Goal: Task Accomplishment & Management: Manage account settings

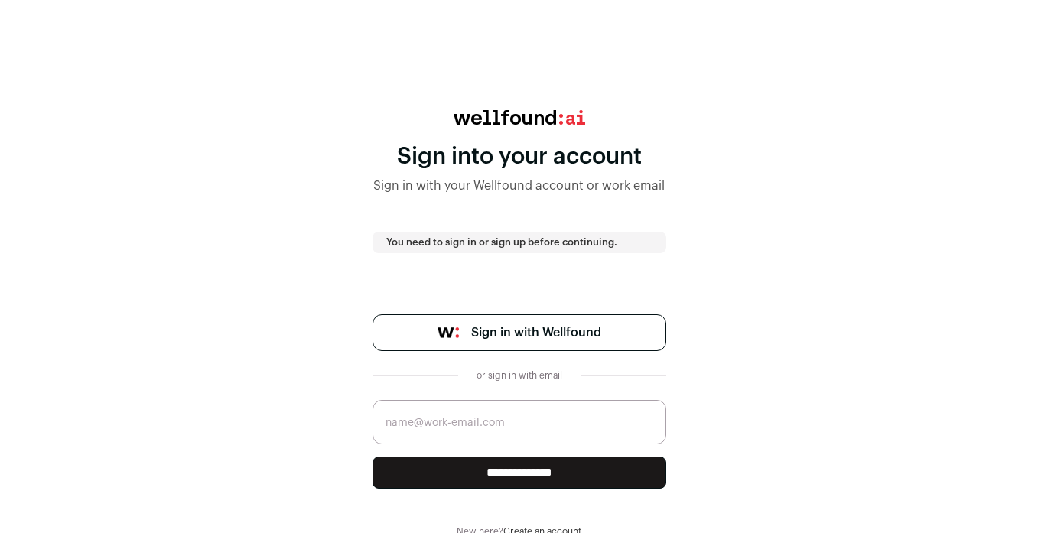
click at [499, 433] on input "email" at bounding box center [519, 422] width 294 height 44
click at [640, 415] on input "email" at bounding box center [519, 422] width 294 height 44
type input "[EMAIL_ADDRESS][DOMAIN_NAME]"
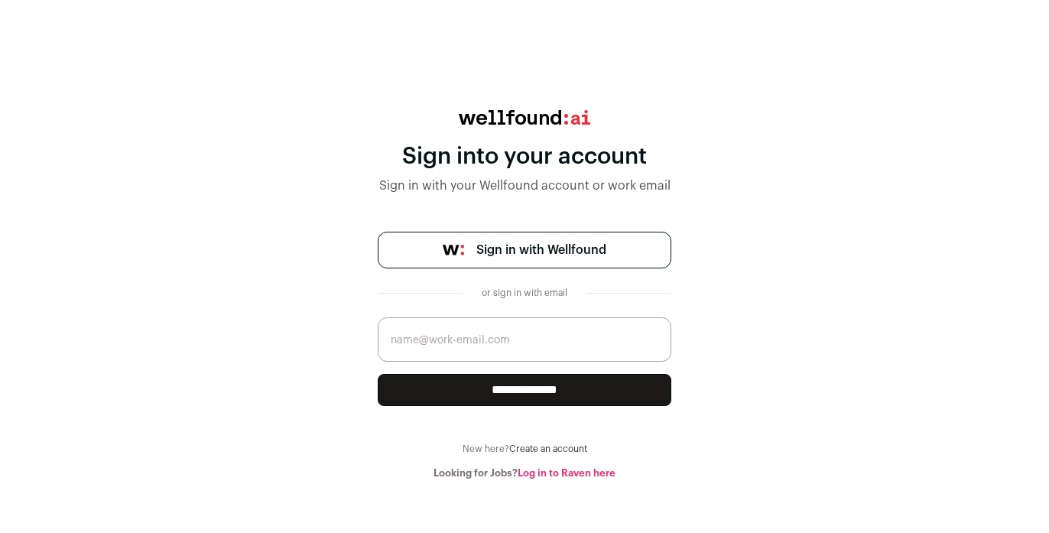
click at [596, 237] on link "Sign in with Wellfound" at bounding box center [525, 250] width 294 height 37
